Goal: Go to known website: Access a specific website the user already knows

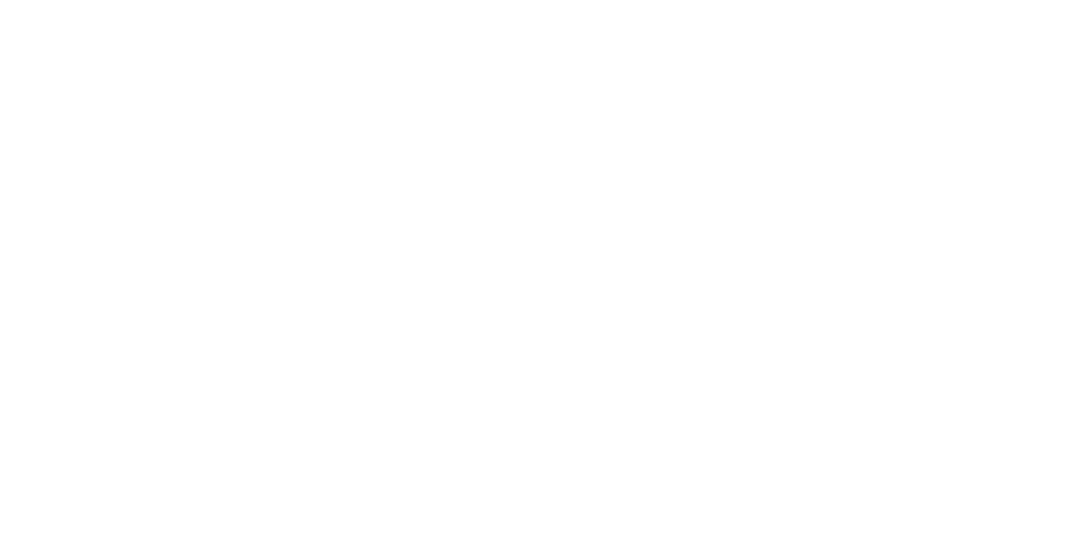
click at [285, 96] on main at bounding box center [536, 270] width 1073 height 540
